Goal: Navigation & Orientation: Find specific page/section

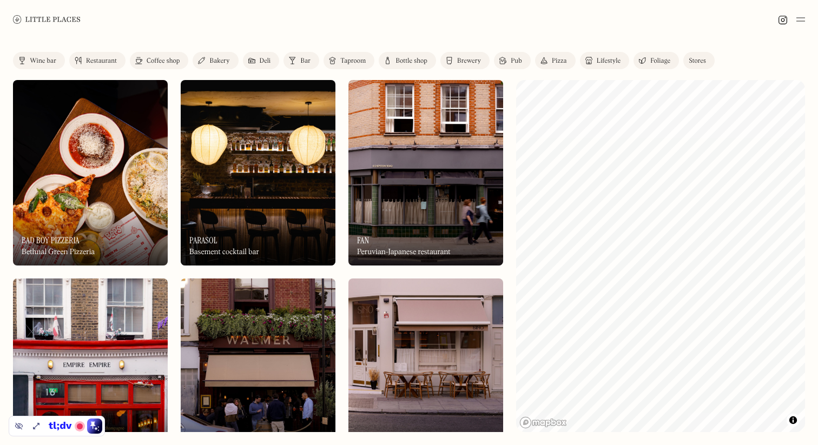
click at [572, 63] on link "Pizza" at bounding box center [555, 60] width 41 height 17
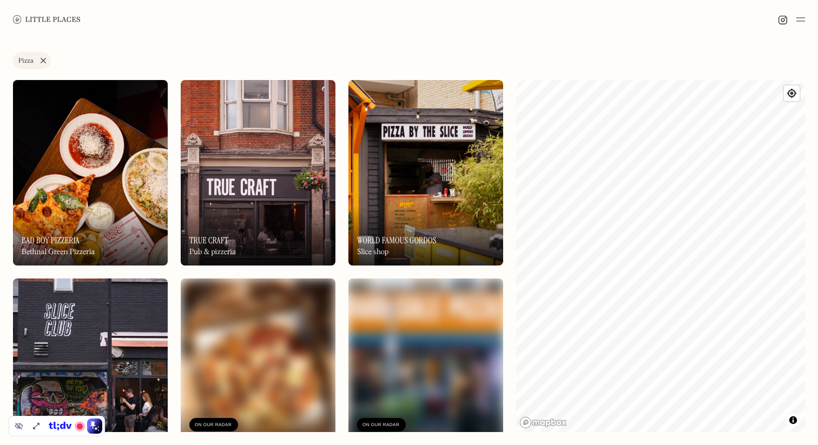
click at [47, 61] on link "Pizza" at bounding box center [32, 60] width 38 height 17
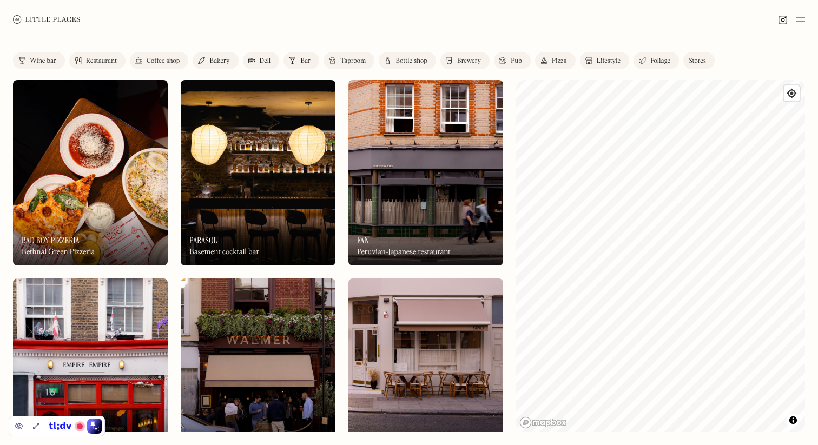
click at [147, 59] on div "Coffee shop" at bounding box center [163, 61] width 33 height 6
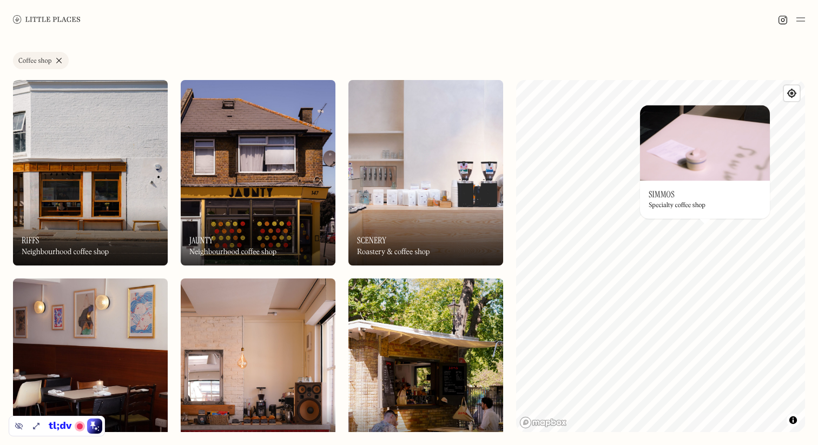
click at [714, 159] on img at bounding box center [705, 143] width 130 height 76
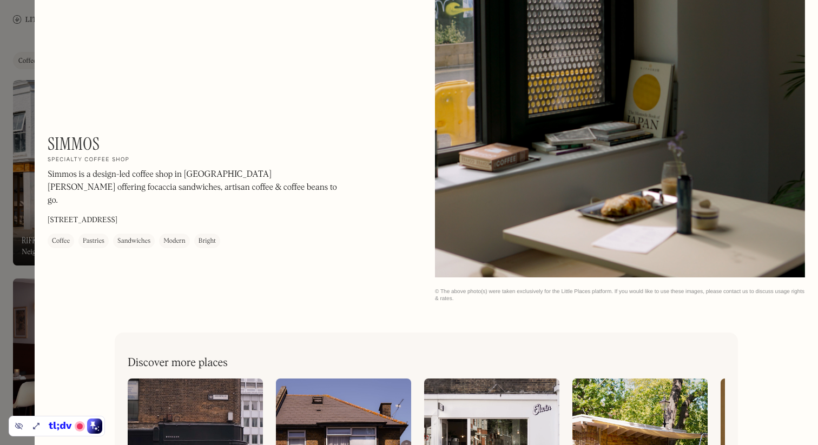
scroll to position [2681, 0]
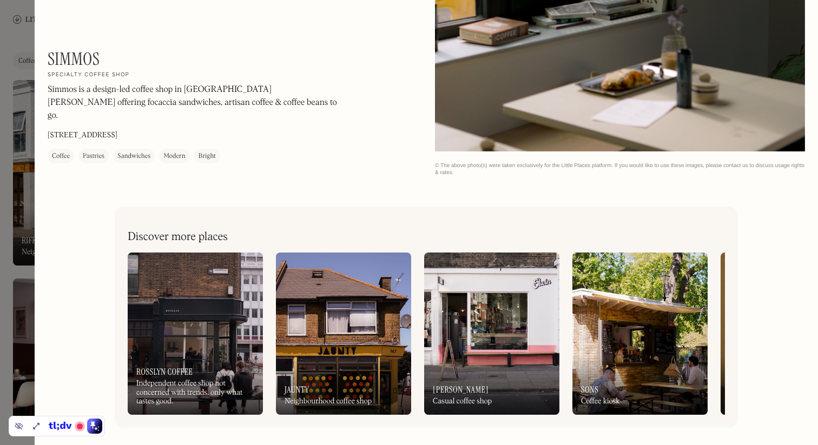
click at [25, 22] on div at bounding box center [409, 222] width 818 height 445
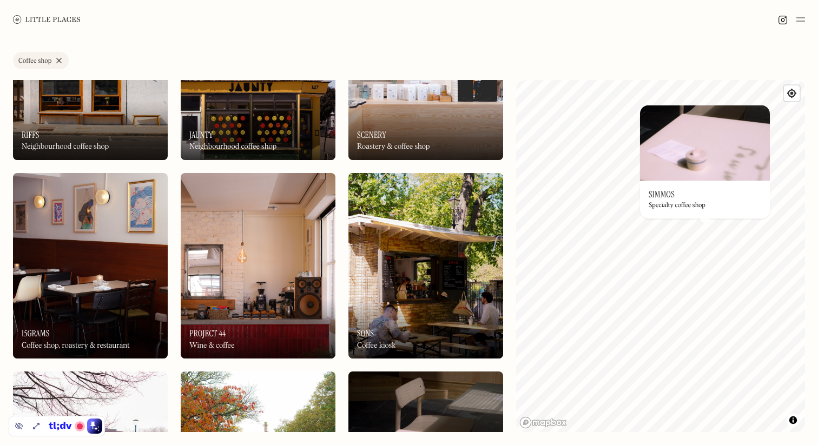
scroll to position [351, 0]
